Goal: Information Seeking & Learning: Learn about a topic

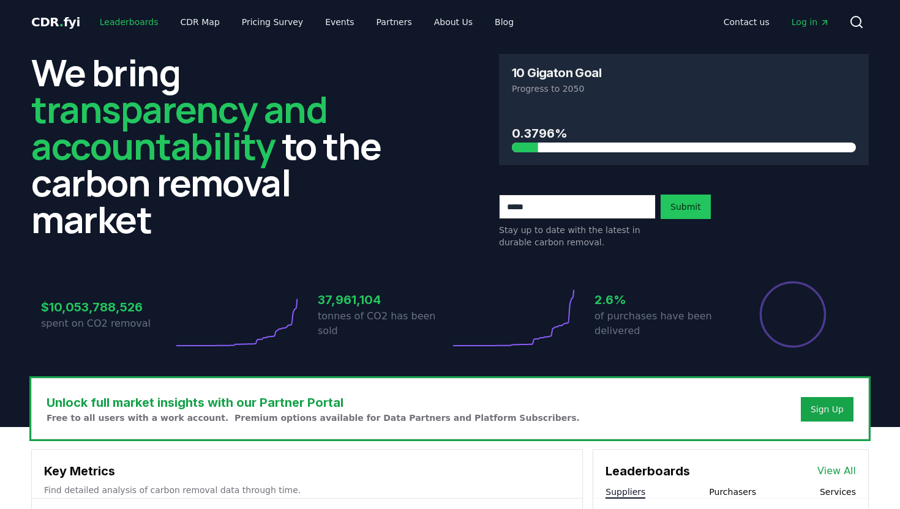
click at [143, 23] on link "Leaderboards" at bounding box center [129, 22] width 78 height 22
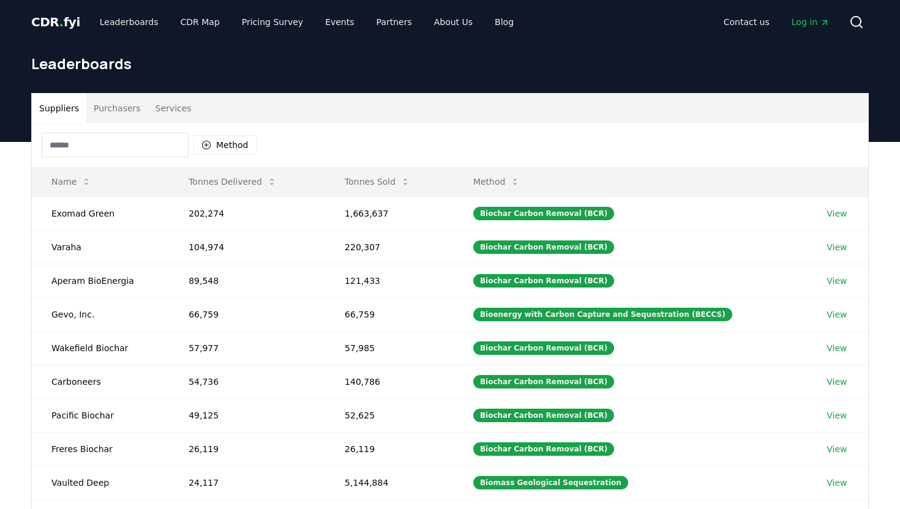
click at [122, 113] on button "Purchasers" at bounding box center [117, 108] width 62 height 29
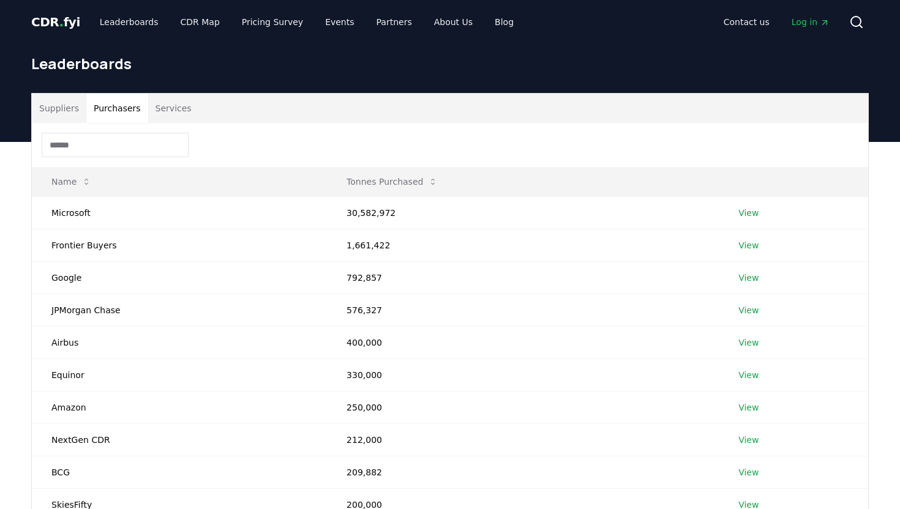
click at [119, 147] on input at bounding box center [115, 145] width 147 height 24
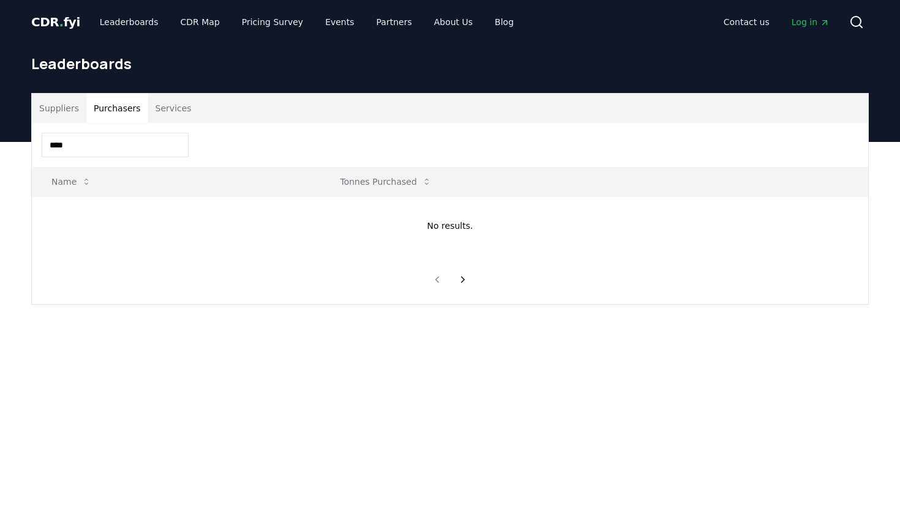
type input "****"
click at [487, 23] on link "Blog" at bounding box center [504, 22] width 39 height 22
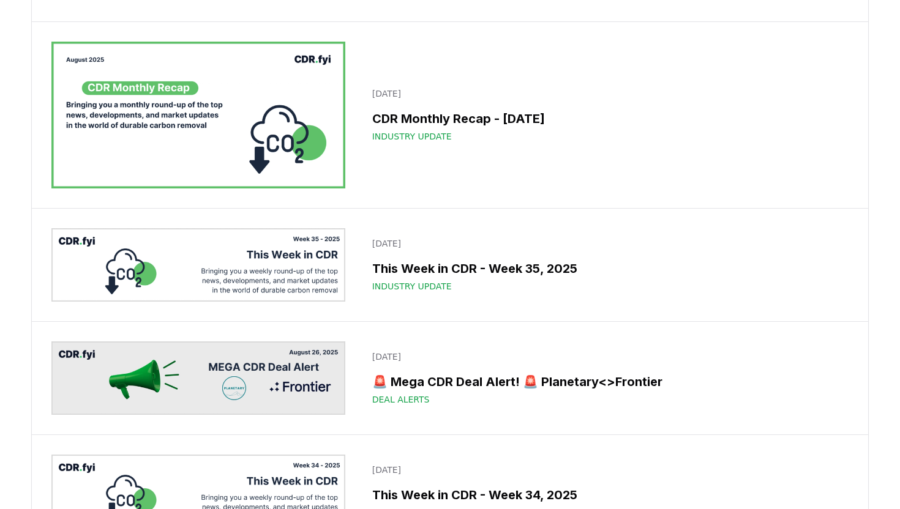
scroll to position [948, 0]
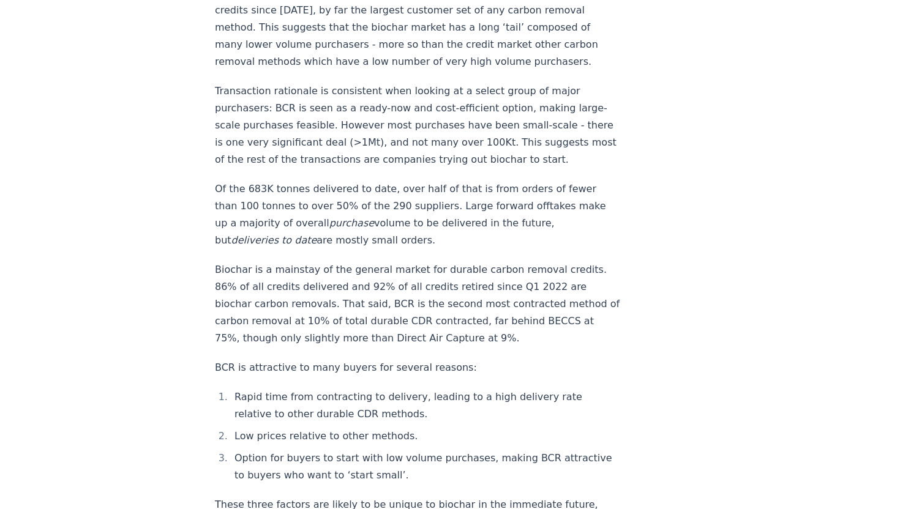
scroll to position [1578, 0]
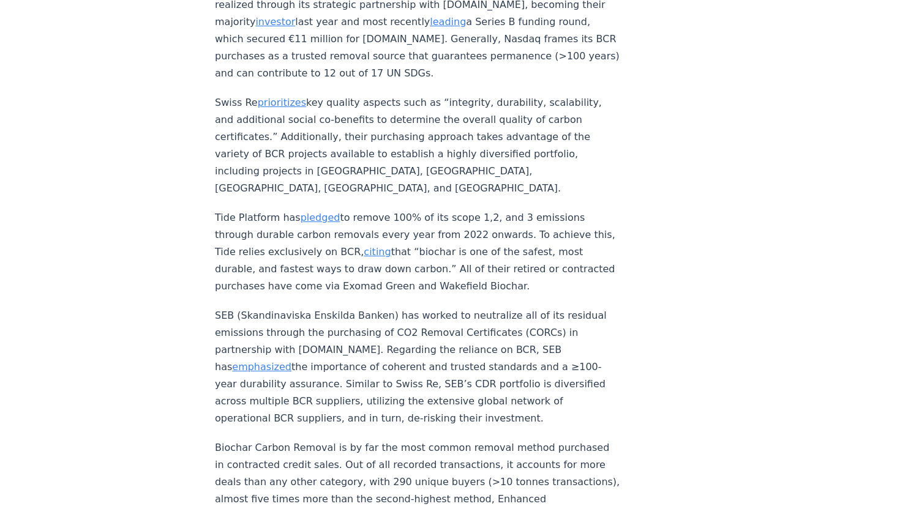
scroll to position [5234, 0]
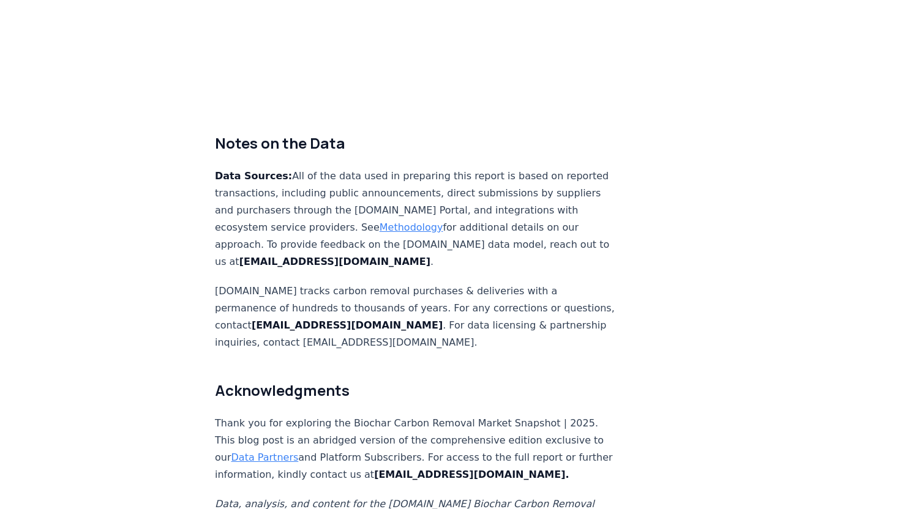
scroll to position [7273, 0]
